Goal: Task Accomplishment & Management: Use online tool/utility

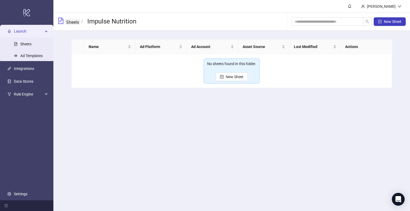
click at [69, 23] on link "Sheets" at bounding box center [72, 22] width 15 height 6
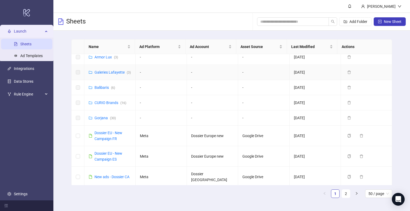
scroll to position [173, 0]
click at [112, 104] on link "CURIO Brands ( 16 )" at bounding box center [110, 102] width 32 height 4
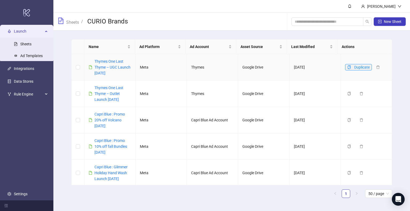
click at [348, 66] on icon "copy" at bounding box center [349, 67] width 3 height 4
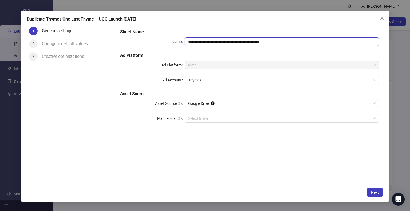
click at [282, 43] on input "**********" at bounding box center [282, 41] width 194 height 9
drag, startPoint x: 295, startPoint y: 42, endPoint x: 203, endPoint y: 39, distance: 92.4
click at [203, 39] on input "**********" at bounding box center [282, 41] width 194 height 9
type input "**********"
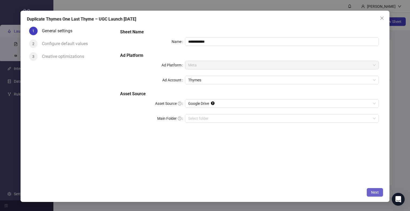
click at [376, 192] on span "Next" at bounding box center [375, 192] width 8 height 4
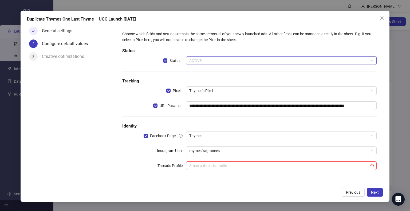
click at [217, 59] on span "ACTIVE" at bounding box center [281, 61] width 184 height 8
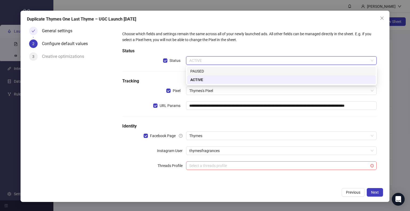
click at [212, 70] on div "PAUSED" at bounding box center [281, 71] width 182 height 6
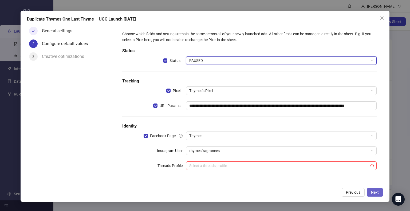
click at [373, 190] on button "Next" at bounding box center [375, 192] width 16 height 9
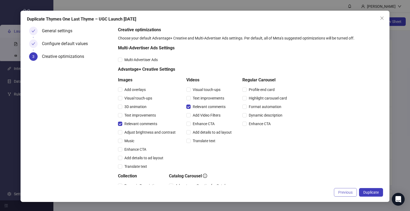
click at [337, 188] on button "Previous" at bounding box center [345, 192] width 23 height 9
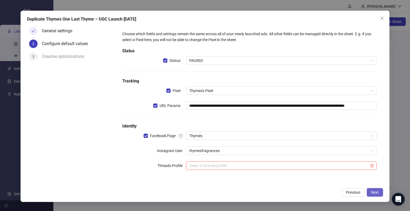
click at [379, 195] on button "Next" at bounding box center [375, 192] width 16 height 9
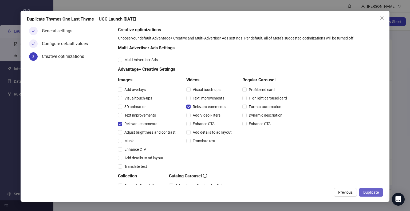
click at [376, 192] on span "Duplicate" at bounding box center [370, 192] width 15 height 4
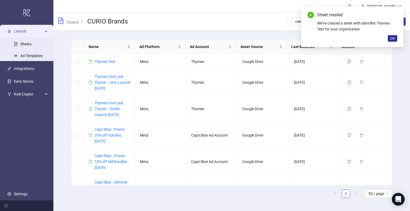
click at [394, 37] on span "OK" at bounding box center [392, 38] width 5 height 4
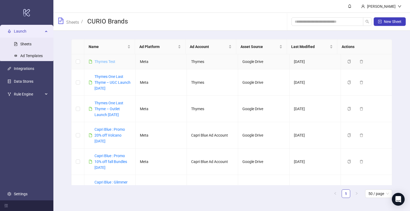
click at [100, 60] on link "Thymes Test" at bounding box center [104, 62] width 21 height 4
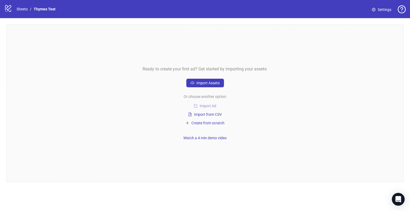
click at [207, 105] on span "Import Ad" at bounding box center [208, 106] width 17 height 4
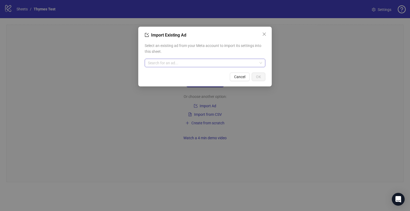
click at [211, 64] on input "search" at bounding box center [202, 63] width 109 height 8
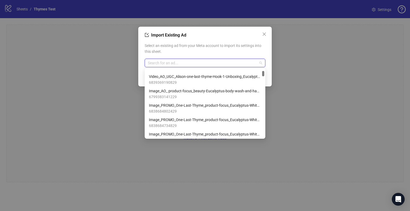
scroll to position [73, 0]
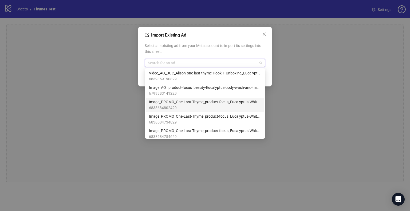
click at [173, 102] on span "Image_PROMO_One-Last-Thyme_product-focus_Eucalyptus-White-Tea-Hand-Wash_26092025" at bounding box center [205, 102] width 112 height 6
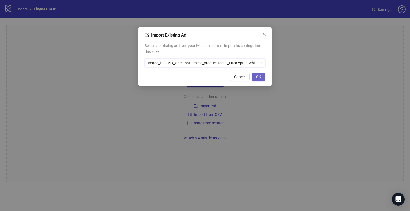
click at [257, 76] on span "OK" at bounding box center [258, 77] width 5 height 4
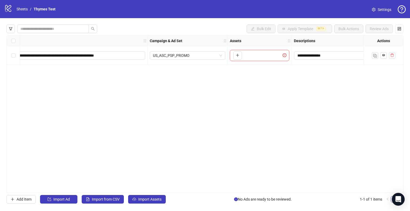
scroll to position [0, 0]
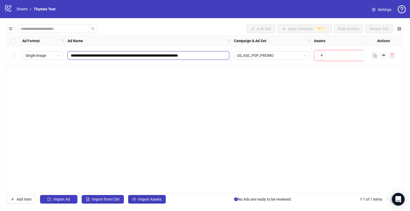
click at [177, 57] on input "**********" at bounding box center [148, 56] width 154 height 6
click at [248, 92] on div "**********" at bounding box center [204, 114] width 397 height 158
click at [147, 199] on span "Import Assets" at bounding box center [149, 199] width 23 height 4
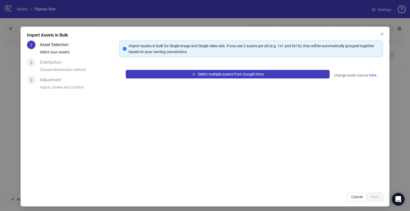
drag, startPoint x: 207, startPoint y: 77, endPoint x: 206, endPoint y: 111, distance: 34.2
click at [206, 111] on div "Select multiple assets from Google Drive change asset source here" at bounding box center [251, 125] width 264 height 123
click at [369, 76] on span "here" at bounding box center [372, 75] width 7 height 6
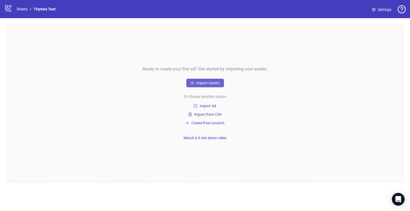
click at [214, 84] on span "Import Assets" at bounding box center [207, 83] width 23 height 4
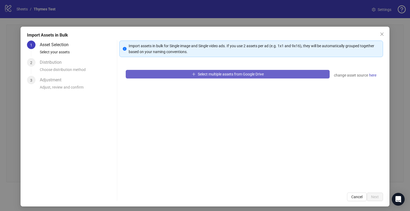
click at [249, 75] on span "Select multiple assets from Google Drive" at bounding box center [231, 74] width 66 height 4
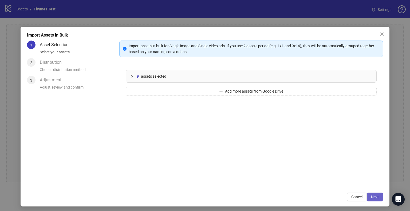
click at [371, 195] on span "Next" at bounding box center [375, 197] width 8 height 4
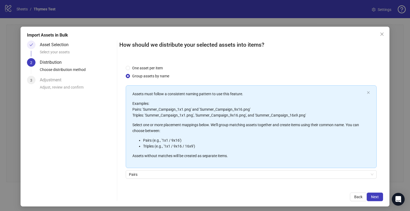
scroll to position [22, 0]
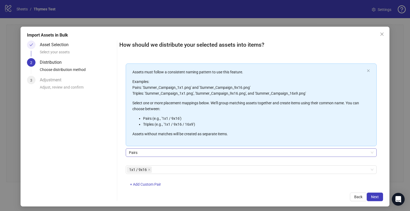
click at [154, 155] on span "Pairs" at bounding box center [251, 153] width 244 height 8
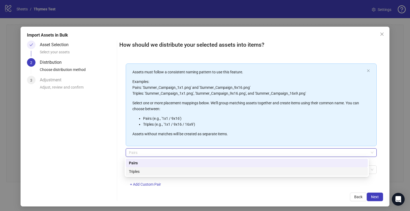
click at [145, 170] on div "Triples" at bounding box center [247, 172] width 236 height 6
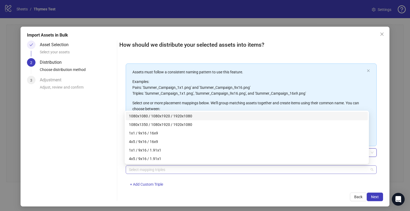
click at [176, 168] on div at bounding box center [248, 169] width 243 height 7
click at [189, 117] on div "1080x1080 / 1080x1920 / 1920x1080" at bounding box center [247, 116] width 236 height 6
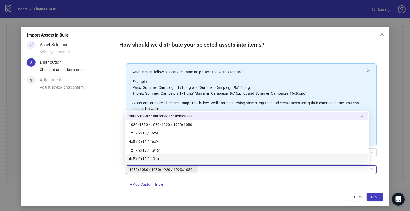
click at [370, 190] on div "How should we distribute your selected assets into items? One asset per item Gr…" at bounding box center [251, 121] width 264 height 161
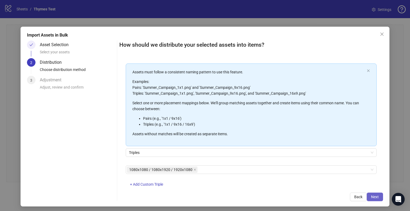
click at [372, 196] on span "Next" at bounding box center [375, 197] width 8 height 4
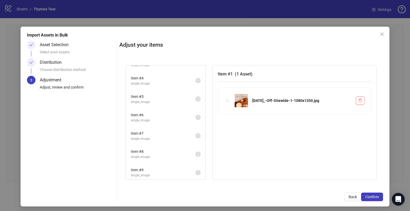
scroll to position [0, 0]
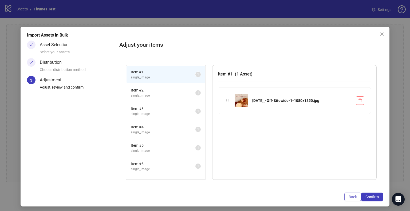
click at [353, 197] on span "Back" at bounding box center [353, 197] width 8 height 4
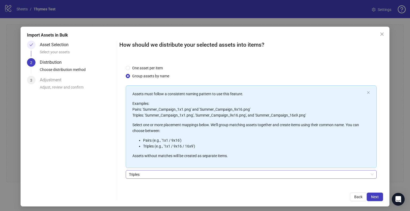
click at [149, 170] on div "Triples" at bounding box center [251, 174] width 251 height 9
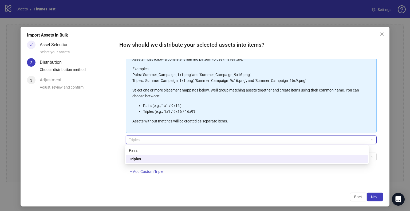
scroll to position [34, 0]
click at [154, 159] on div "Triples" at bounding box center [247, 159] width 236 height 6
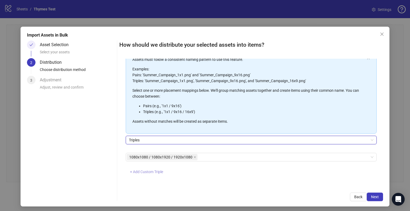
click at [145, 172] on span "+ Add Custom Triple" at bounding box center [146, 172] width 33 height 4
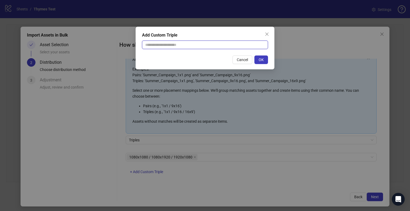
click at [224, 42] on input "text" at bounding box center [205, 45] width 126 height 9
type input "**********"
click at [264, 56] on button "OK" at bounding box center [261, 60] width 14 height 9
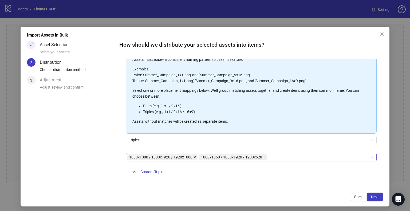
click at [194, 157] on icon "close" at bounding box center [195, 157] width 2 height 2
click at [374, 195] on span "Next" at bounding box center [375, 197] width 8 height 4
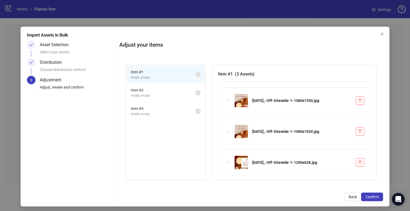
scroll to position [2, 0]
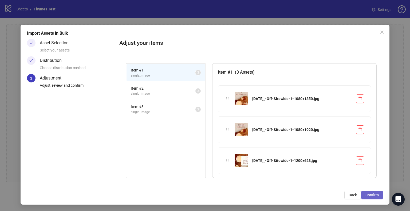
click at [371, 194] on span "Confirm" at bounding box center [371, 195] width 13 height 4
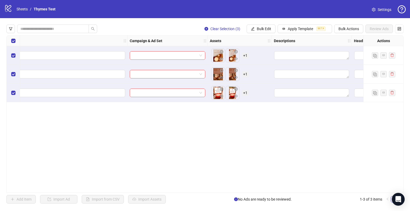
scroll to position [0, 0]
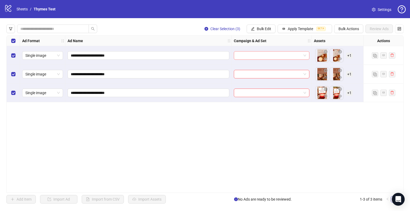
click at [303, 55] on span at bounding box center [271, 56] width 69 height 8
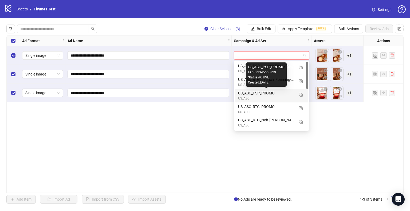
click at [270, 95] on div "US_ASC_PSP_PROMO" at bounding box center [266, 93] width 56 height 6
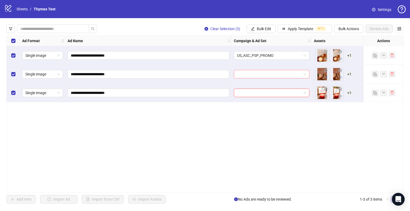
click at [277, 77] on input "search" at bounding box center [269, 74] width 64 height 8
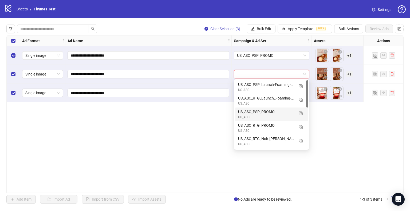
click at [266, 109] on div "US_ASC_PSP_PROMO" at bounding box center [266, 112] width 56 height 6
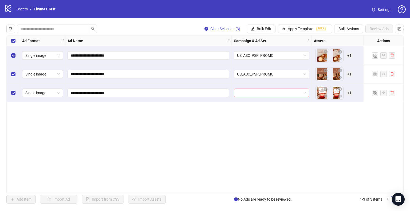
click at [277, 95] on input "search" at bounding box center [269, 93] width 64 height 8
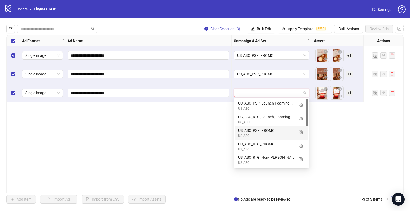
click at [270, 131] on div "US_ASC_PSP_PROMO" at bounding box center [266, 131] width 56 height 6
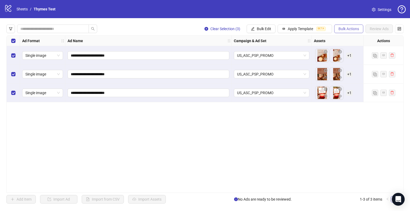
click at [352, 27] on span "Bulk Actions" at bounding box center [348, 29] width 21 height 4
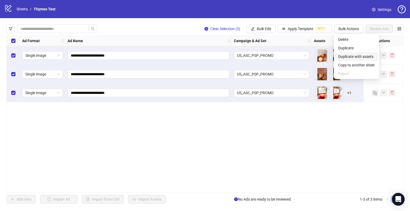
click at [368, 53] on li "Duplicate with assets" at bounding box center [356, 56] width 43 height 9
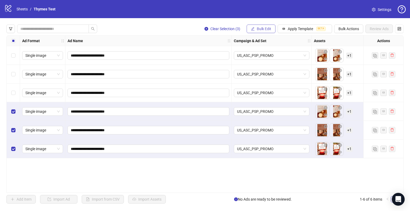
click at [261, 31] on span "Bulk Edit" at bounding box center [264, 29] width 14 height 4
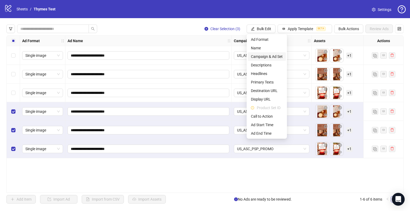
click at [276, 54] on span "Campaign & Ad Set" at bounding box center [267, 57] width 32 height 6
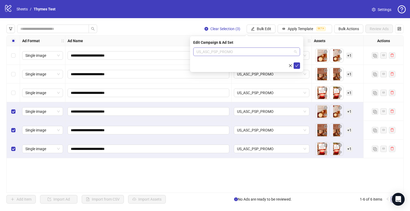
click at [259, 54] on span "US_ASC_PSP_PROMO" at bounding box center [246, 52] width 100 height 8
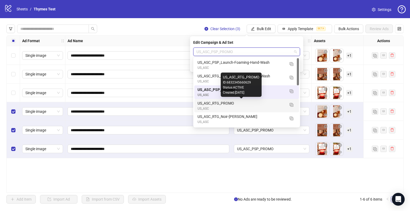
click at [235, 102] on div "US_ASC_RTG_PROMO" at bounding box center [242, 103] width 88 height 6
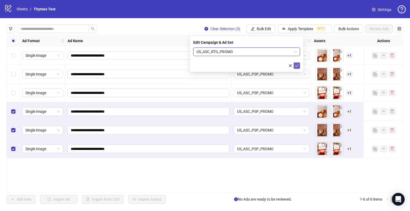
click at [297, 65] on icon "check" at bounding box center [297, 66] width 4 height 4
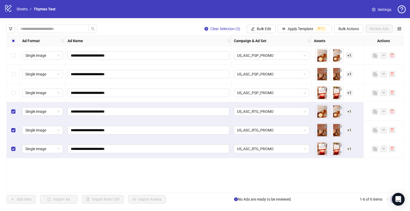
click at [256, 180] on div "**********" at bounding box center [204, 114] width 397 height 158
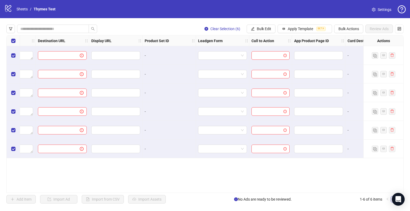
scroll to position [0, 767]
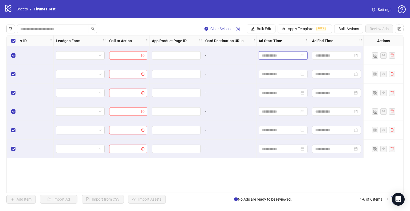
click at [273, 57] on input at bounding box center [281, 56] width 38 height 6
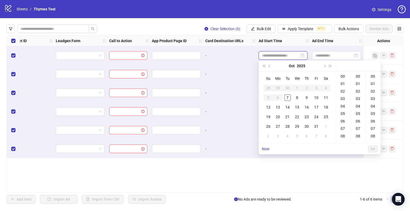
type input "**********"
click at [227, 175] on div "Ad Format Ad Name Campaign & Ad Set Assets Descriptions Headlines Primary Texts…" at bounding box center [204, 114] width 397 height 158
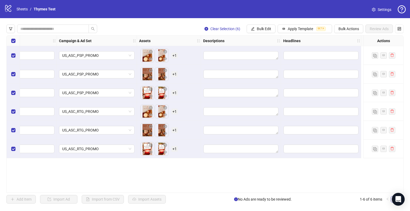
scroll to position [0, 0]
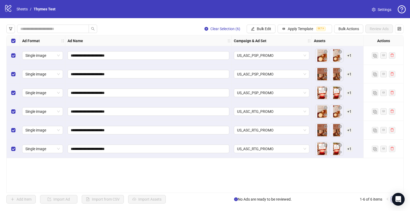
click at [191, 171] on div "**********" at bounding box center [204, 114] width 397 height 158
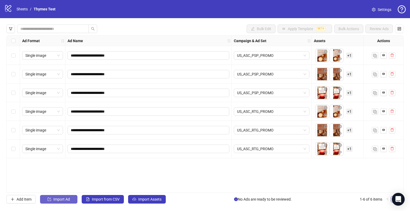
click at [69, 199] on span "Import Ad" at bounding box center [61, 199] width 17 height 4
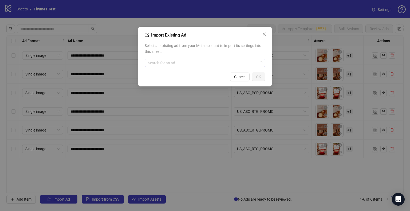
click at [218, 64] on input "search" at bounding box center [202, 63] width 109 height 8
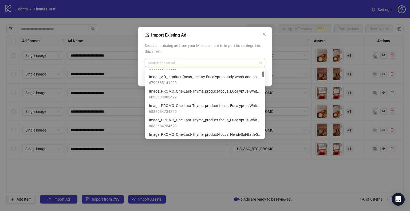
scroll to position [83, 0]
click at [198, 78] on span "Image_AO_ product-focus_beauty-Eucalyptus-body-wash-and-hand-cream_26032025" at bounding box center [205, 77] width 112 height 6
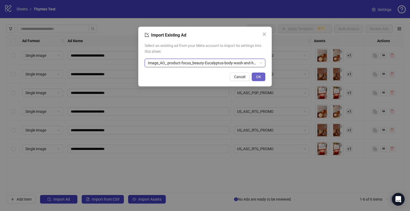
click at [261, 80] on button "OK" at bounding box center [259, 77] width 14 height 9
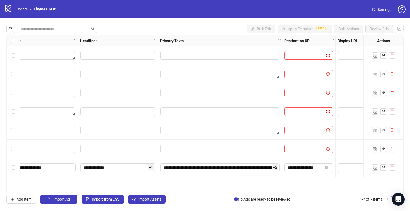
scroll to position [0, 0]
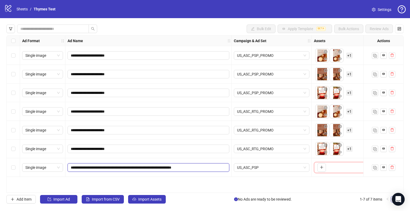
click at [198, 166] on input "**********" at bounding box center [148, 168] width 154 height 6
click at [156, 2] on div "logo/logo-mobile Sheets / Thymes Test Settings" at bounding box center [205, 9] width 410 height 18
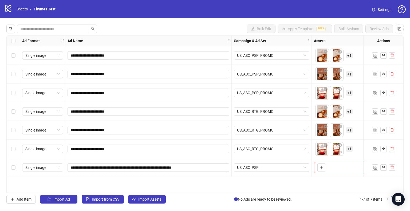
click at [251, 11] on div "logo/logo-mobile Sheets / Thymes Test Settings" at bounding box center [204, 9] width 401 height 10
click at [211, 12] on div "logo/logo-mobile Sheets / Thymes Test Settings" at bounding box center [204, 9] width 401 height 10
click at [132, 27] on div "Bulk Edit Apply Template BETA Bulk Actions Review Ads" at bounding box center [204, 29] width 397 height 9
